Goal: Task Accomplishment & Management: Use online tool/utility

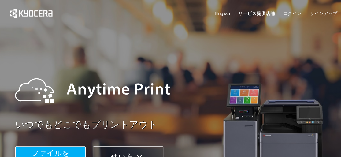
scroll to position [92, 0]
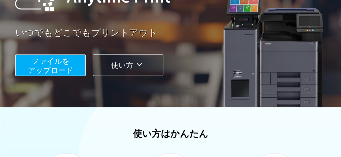
click at [65, 67] on span "ファイルを ​​アップロード" at bounding box center [51, 65] width 46 height 17
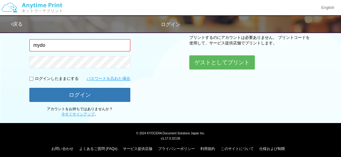
type input "[EMAIL_ADDRESS][DOMAIN_NAME]"
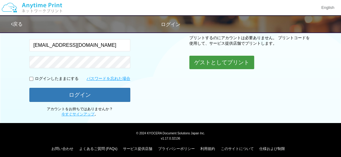
click at [207, 62] on button "ゲストとしてプリント" at bounding box center [221, 62] width 65 height 13
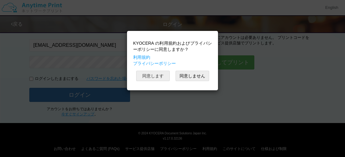
click at [158, 77] on button "同意します" at bounding box center [153, 76] width 34 height 10
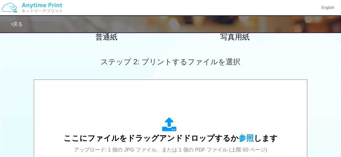
scroll to position [92, 0]
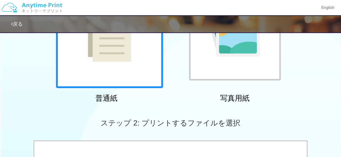
click at [134, 80] on div at bounding box center [109, 34] width 107 height 107
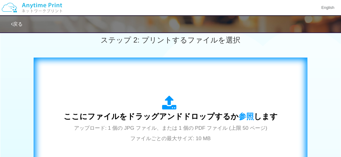
scroll to position [183, 0]
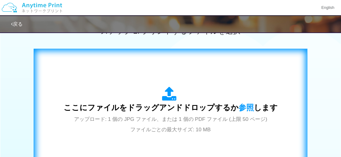
click at [168, 97] on icon at bounding box center [170, 93] width 17 height 15
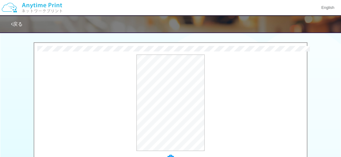
scroll to position [186, 0]
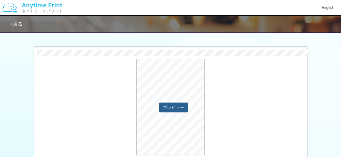
click at [170, 108] on button "プレビュー" at bounding box center [173, 107] width 29 height 10
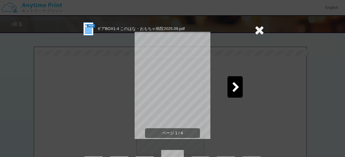
click at [232, 89] on icon at bounding box center [236, 87] width 8 height 11
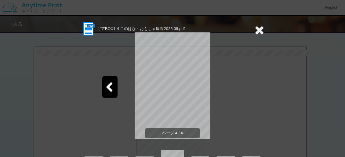
click at [256, 90] on div "ページ 4 / 4" at bounding box center [172, 90] width 183 height 107
click at [258, 28] on icon at bounding box center [259, 30] width 9 height 12
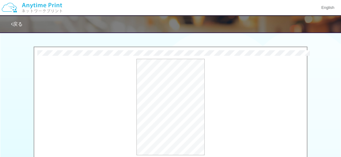
scroll to position [277, 0]
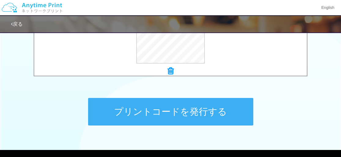
click at [171, 111] on button "プリントコードを発行する" at bounding box center [170, 112] width 165 height 28
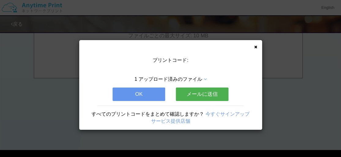
scroll to position [0, 0]
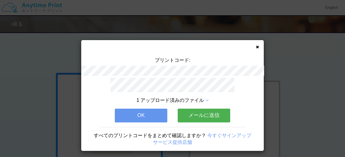
click at [140, 111] on button "OK" at bounding box center [141, 114] width 53 height 13
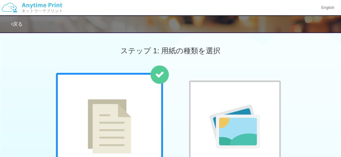
scroll to position [31, 0]
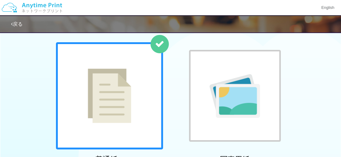
click at [145, 99] on div at bounding box center [109, 95] width 107 height 107
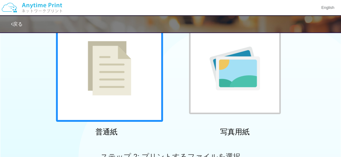
scroll to position [0, 0]
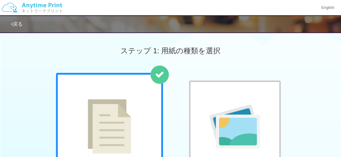
click at [15, 22] on link "戻る" at bounding box center [17, 23] width 12 height 5
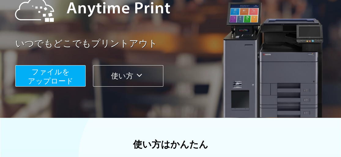
scroll to position [68, 0]
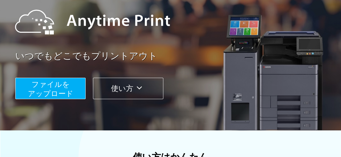
click at [45, 91] on span "ファイルを ​​アップロード" at bounding box center [51, 88] width 46 height 17
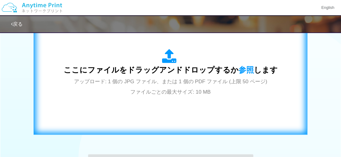
scroll to position [221, 0]
click at [164, 60] on icon at bounding box center [170, 56] width 17 height 15
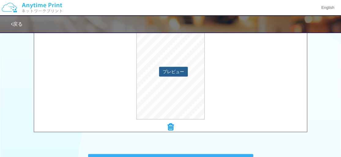
click at [166, 72] on button "プレビュー" at bounding box center [173, 72] width 29 height 10
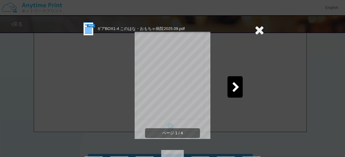
click at [234, 87] on icon at bounding box center [236, 87] width 8 height 11
click at [234, 88] on icon at bounding box center [236, 87] width 8 height 11
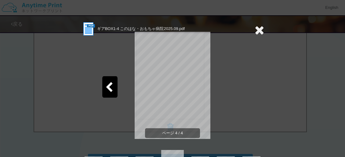
click at [255, 30] on icon at bounding box center [259, 30] width 9 height 12
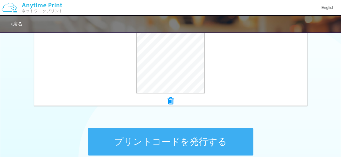
scroll to position [282, 0]
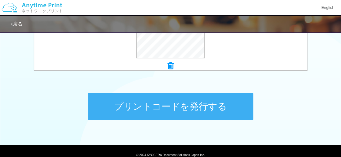
click at [150, 107] on button "プリントコードを発行する" at bounding box center [170, 107] width 165 height 28
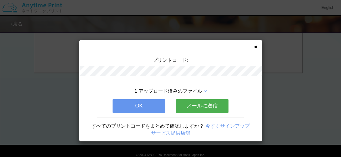
scroll to position [0, 0]
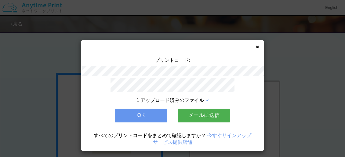
click at [134, 111] on button "OK" at bounding box center [141, 114] width 53 height 13
